Goal: Information Seeking & Learning: Learn about a topic

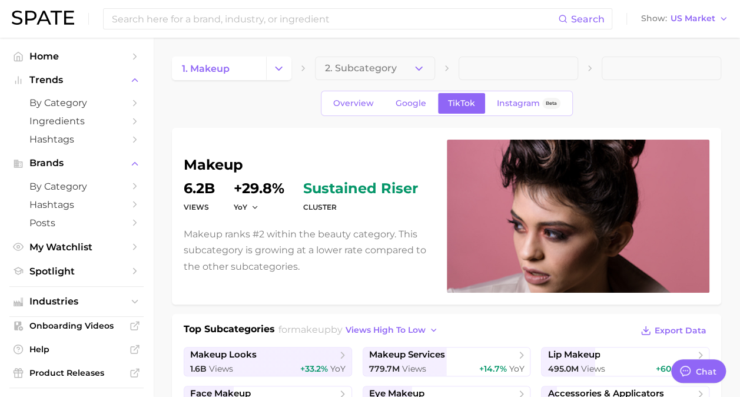
click at [264, 292] on div "makeup Views 6.2b YoY +29.8% cluster sustained riser Makeup ranks #2 within the…" at bounding box center [447, 216] width 550 height 177
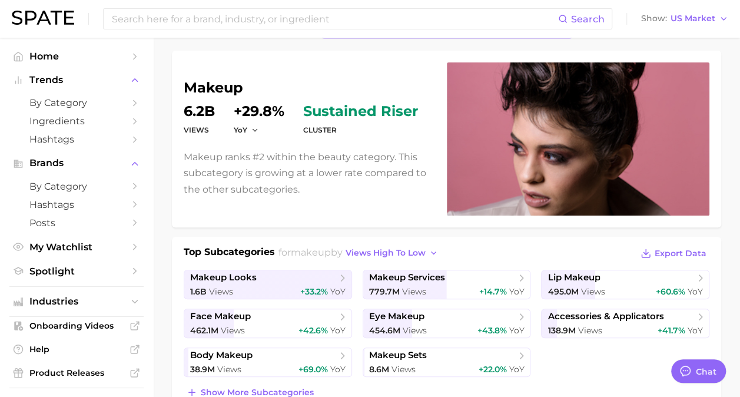
scroll to position [78, 0]
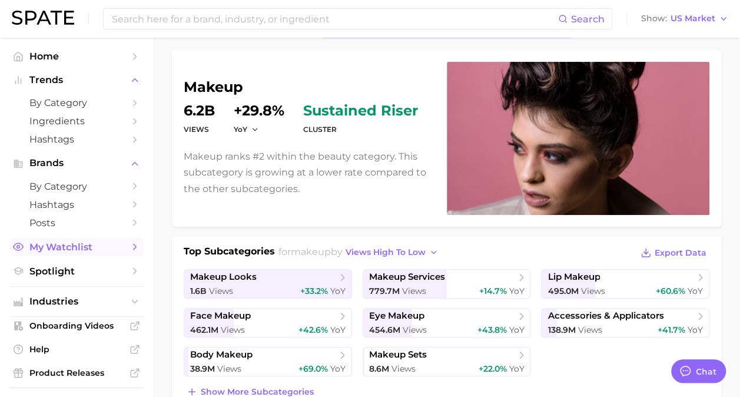
click at [47, 250] on span "My Watchlist" at bounding box center [76, 247] width 94 height 11
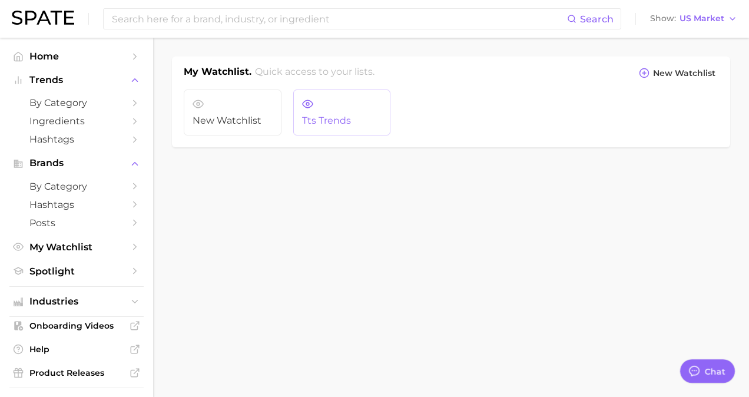
click at [335, 126] on link "tts trends" at bounding box center [342, 113] width 98 height 46
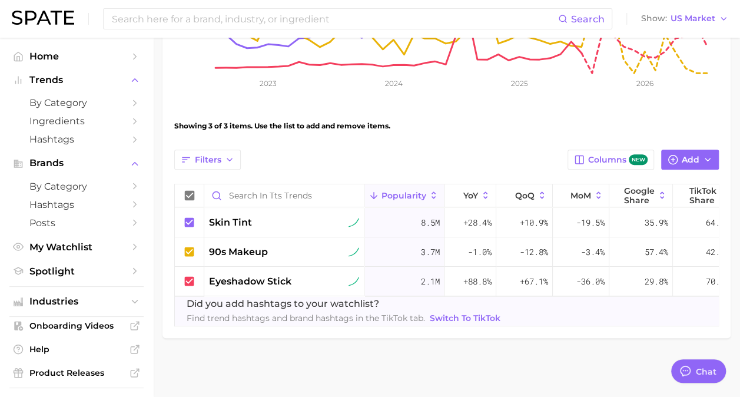
scroll to position [312, 0]
click at [41, 103] on span "by Category" at bounding box center [76, 102] width 94 height 11
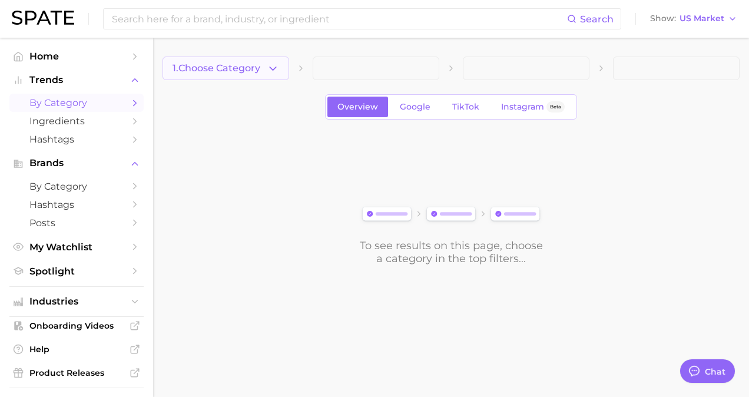
click at [263, 74] on button "1. Choose Category" at bounding box center [226, 69] width 127 height 24
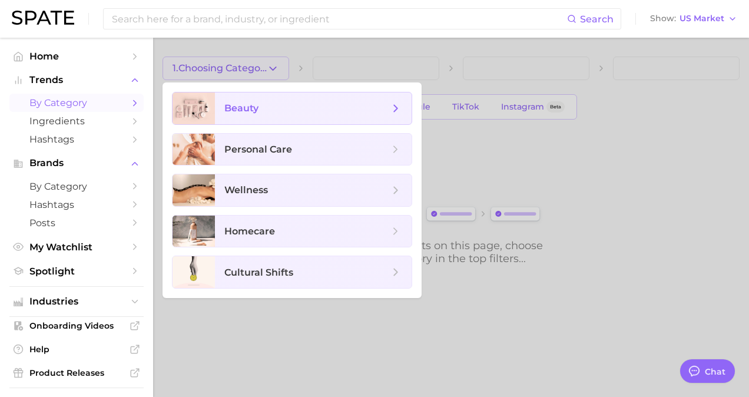
click at [275, 110] on span "beauty" at bounding box center [306, 108] width 165 height 13
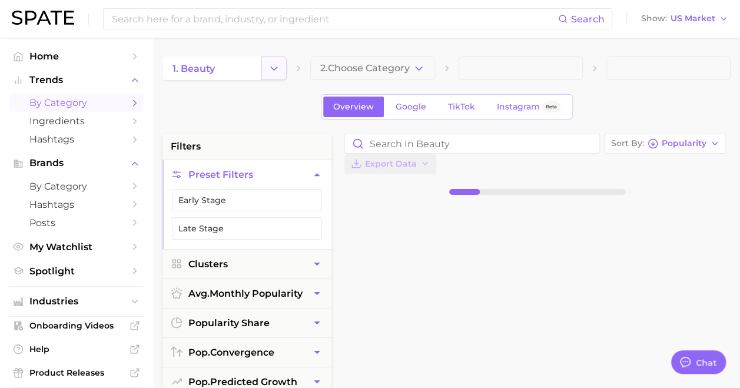
click at [271, 67] on icon "Change Category" at bounding box center [274, 68] width 12 height 12
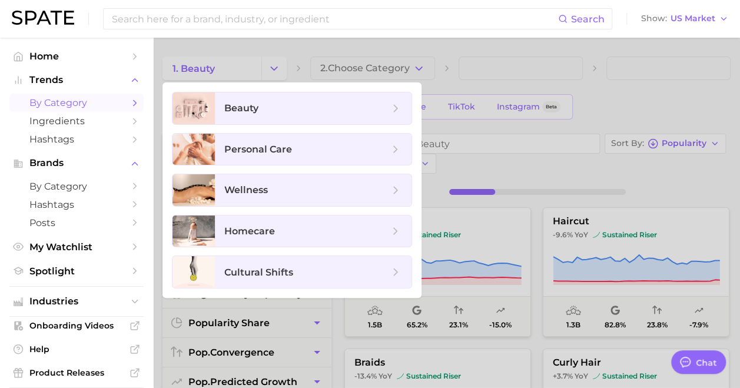
click at [418, 66] on div at bounding box center [370, 194] width 740 height 388
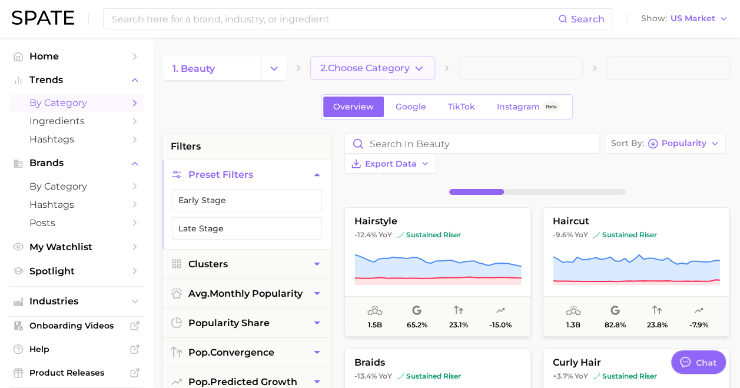
click at [418, 66] on icon "button" at bounding box center [419, 68] width 12 height 12
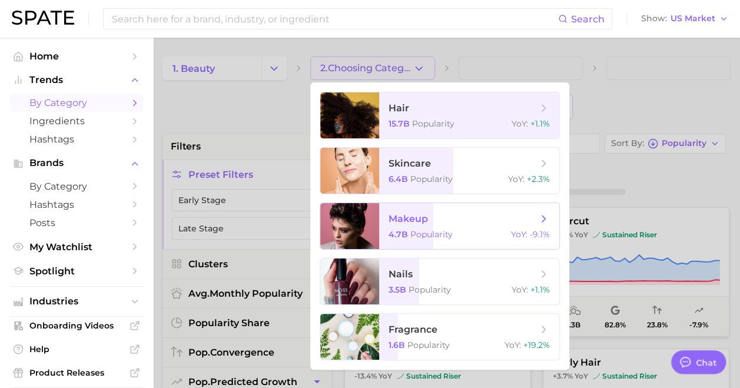
click at [447, 219] on span "makeup" at bounding box center [463, 219] width 148 height 13
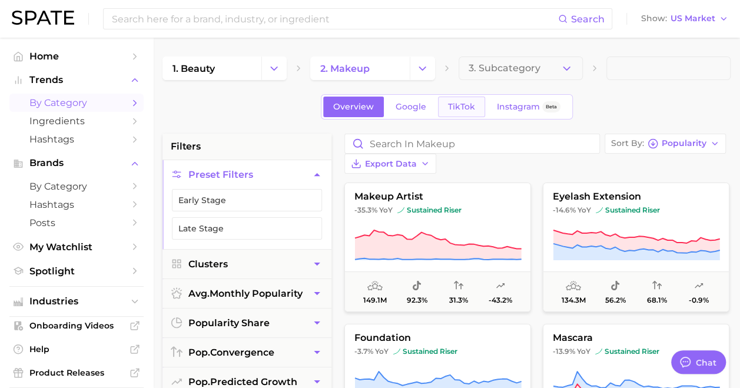
click at [459, 106] on span "TikTok" at bounding box center [461, 107] width 27 height 10
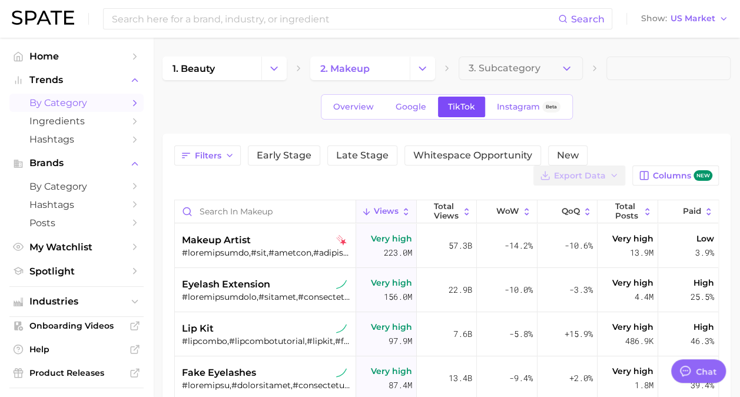
type textarea "x"
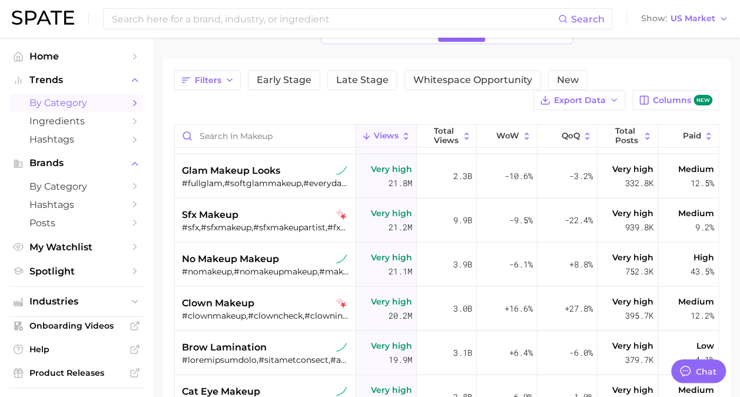
scroll to position [1428, 0]
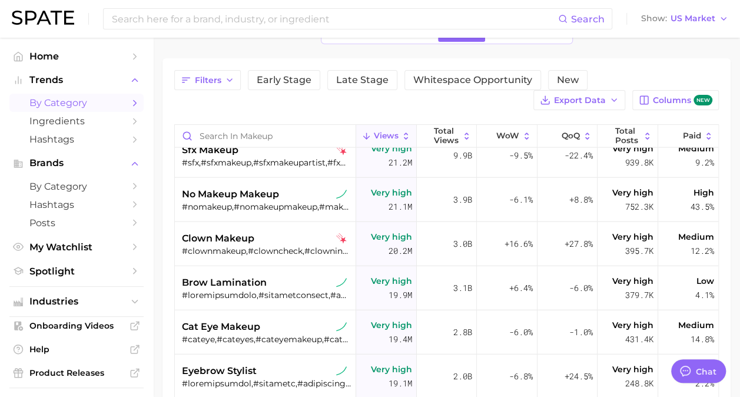
click at [609, 45] on div "1. beauty 2. makeup 3. Subcategory Overview Google TikTok Instagram Beta Filter…" at bounding box center [447, 257] width 568 height 552
